Goal: Navigation & Orientation: Understand site structure

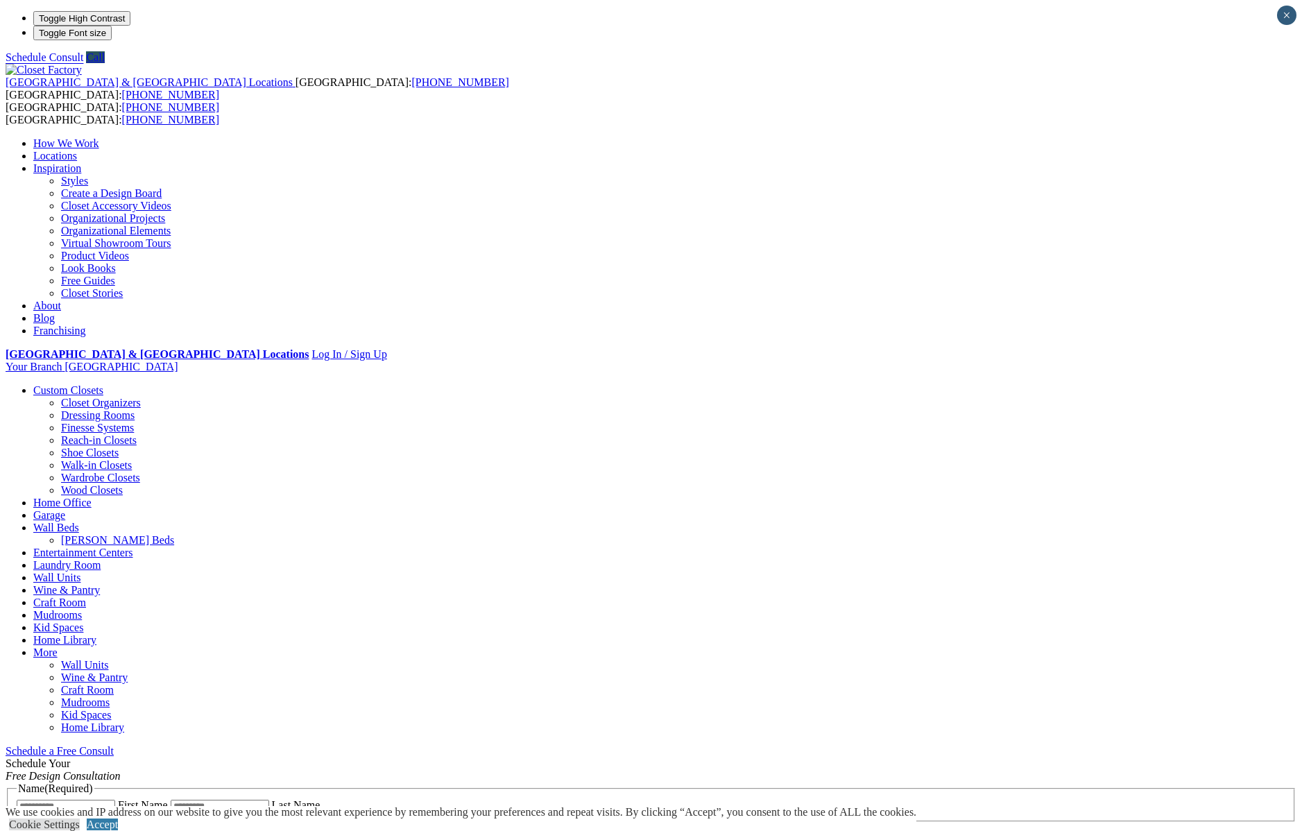
click at [116, 274] on link "Look Books" at bounding box center [88, 268] width 55 height 12
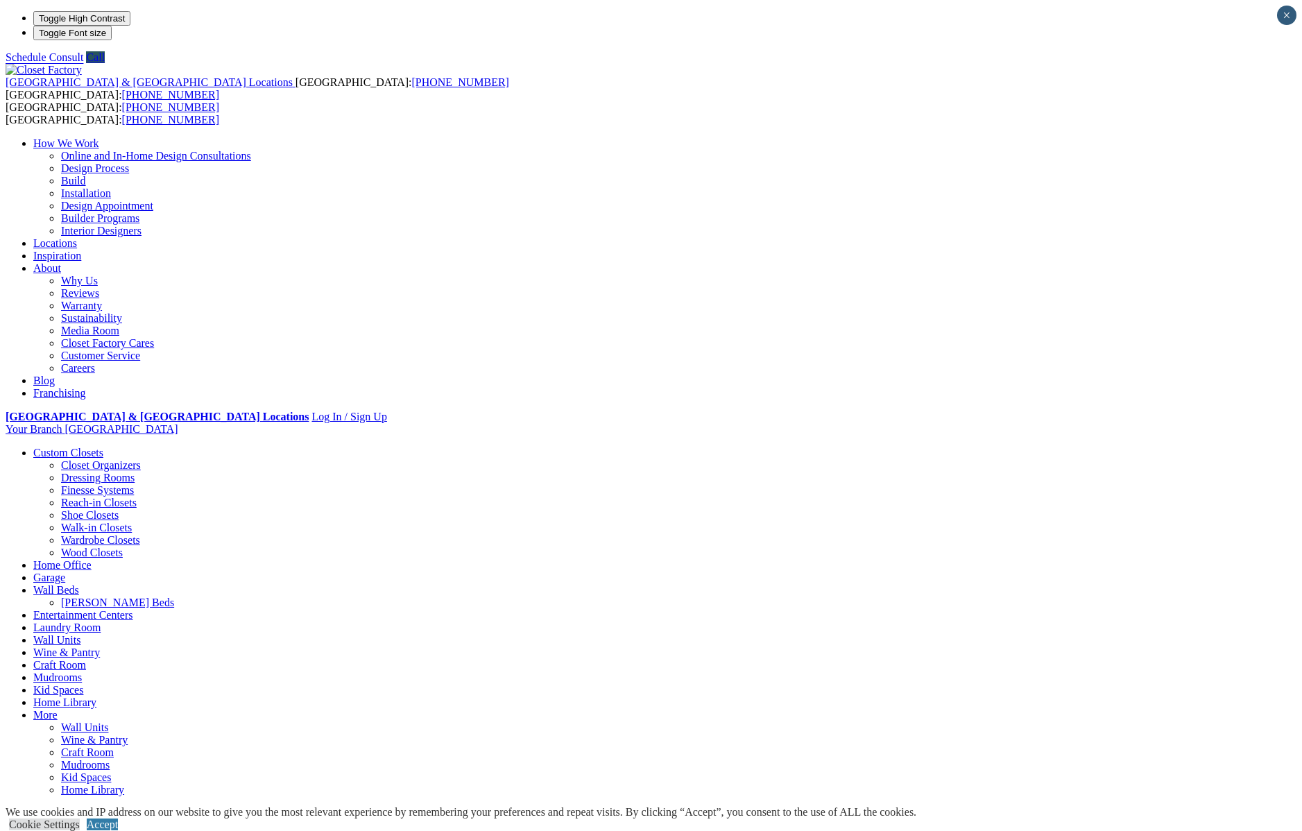
click at [98, 275] on link "Why Us" at bounding box center [79, 281] width 37 height 12
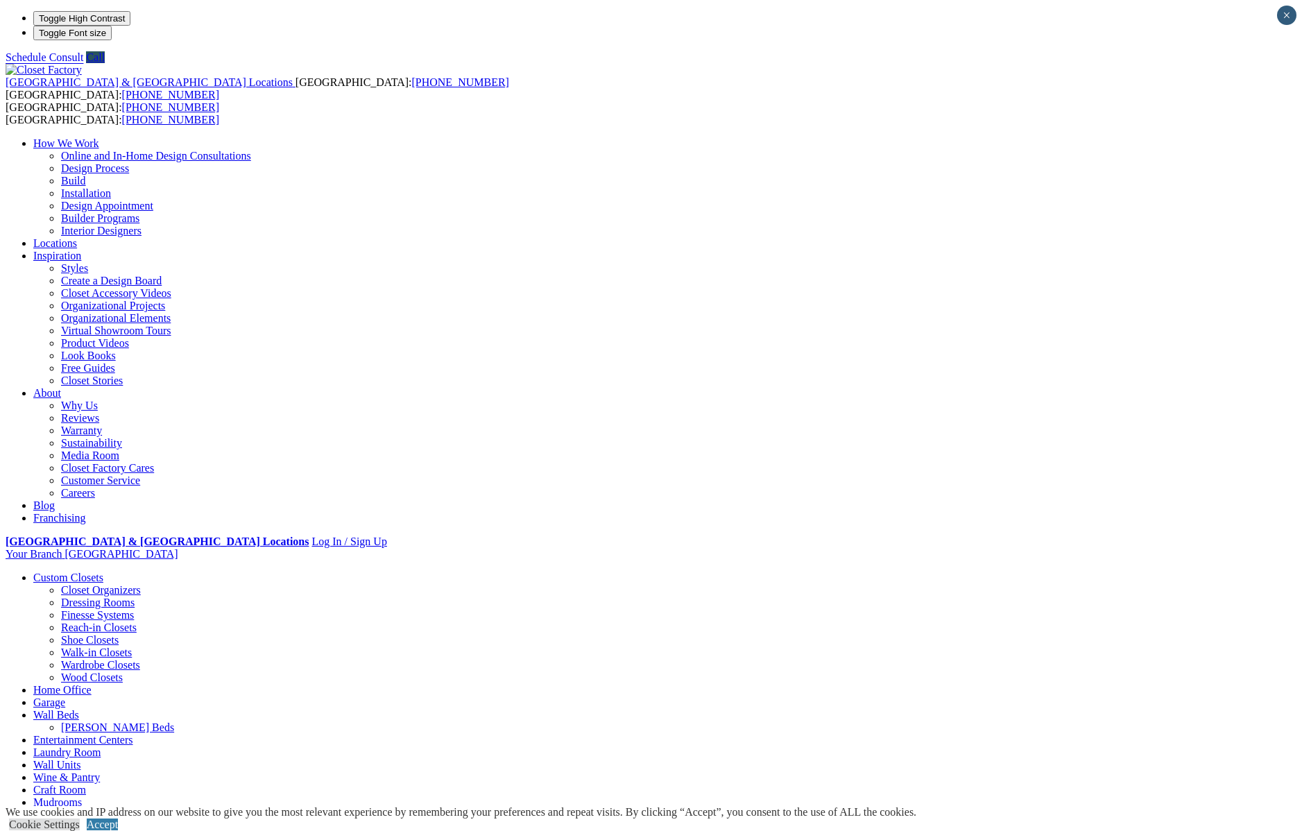
click at [88, 262] on link "Styles" at bounding box center [74, 268] width 27 height 12
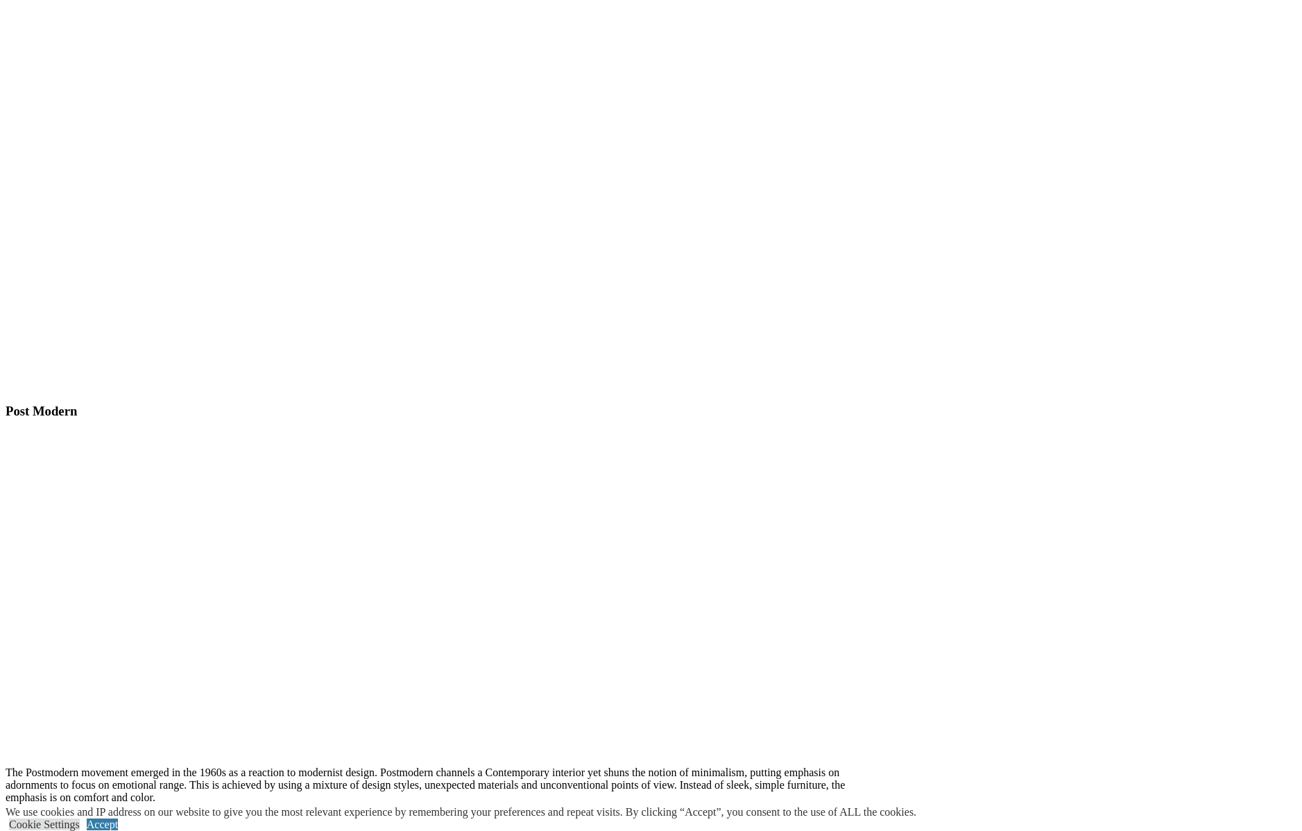
scroll to position [3996, 0]
